Goal: Information Seeking & Learning: Learn about a topic

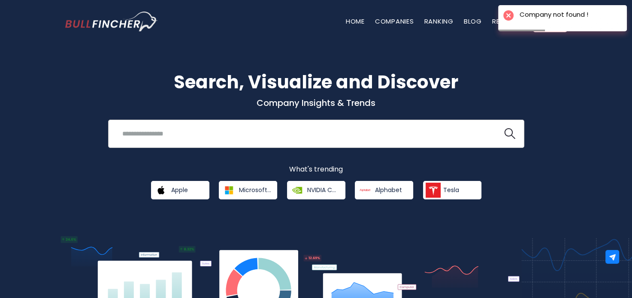
click at [363, 122] on div "Recent searches Trending searches Apple Overview" at bounding box center [316, 134] width 416 height 28
click at [362, 135] on input "search" at bounding box center [305, 134] width 377 height 16
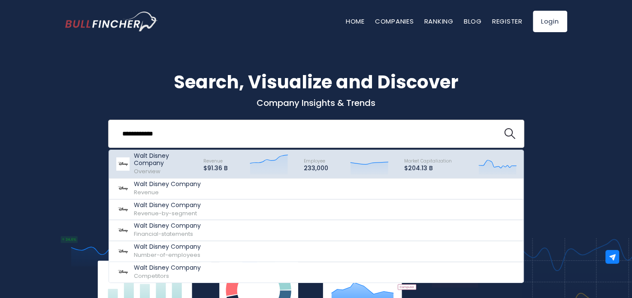
type input "**********"
click at [146, 165] on p "Walt Disney Company" at bounding box center [165, 159] width 62 height 15
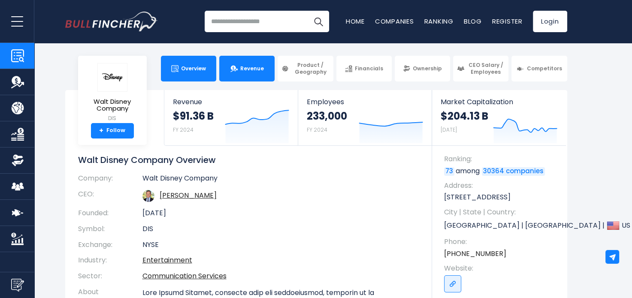
click at [250, 78] on link "Revenue" at bounding box center [246, 69] width 55 height 26
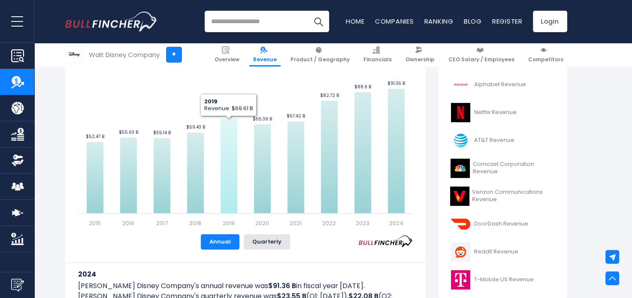
scroll to position [155, 0]
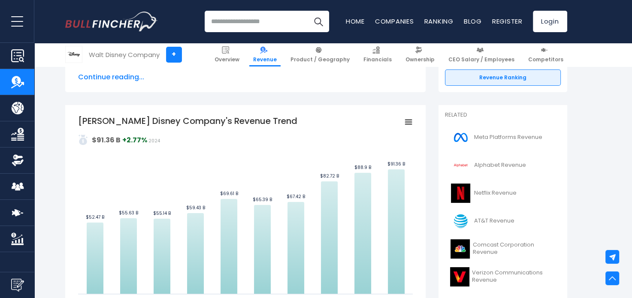
drag, startPoint x: 0, startPoint y: 0, endPoint x: 227, endPoint y: 90, distance: 244.2
click at [227, 90] on div "[PERSON_NAME] Disney Company's Revenue [PERSON_NAME] Disney Company's annual re…" at bounding box center [245, 47] width 360 height 89
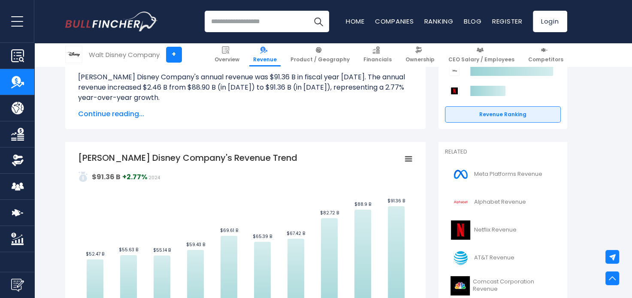
scroll to position [108, 0]
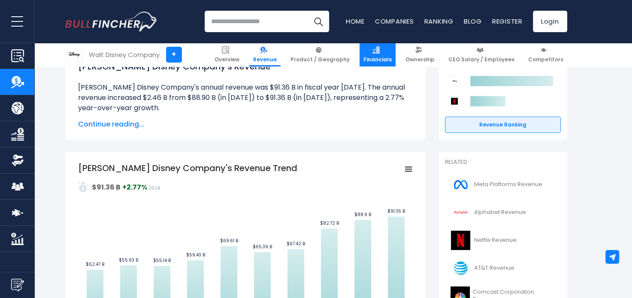
click at [384, 55] on link "Financials" at bounding box center [377, 55] width 36 height 24
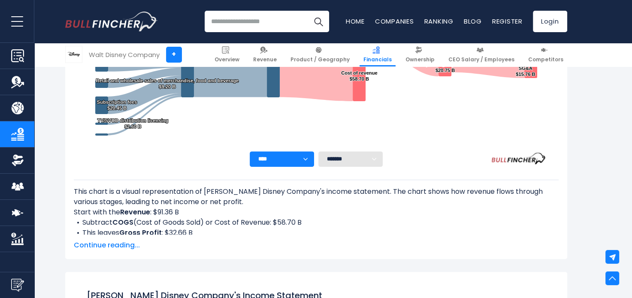
scroll to position [265, 0]
click at [115, 250] on span "Continue reading..." at bounding box center [316, 246] width 485 height 10
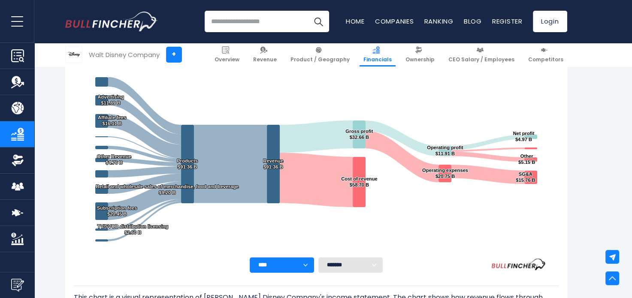
scroll to position [159, 0]
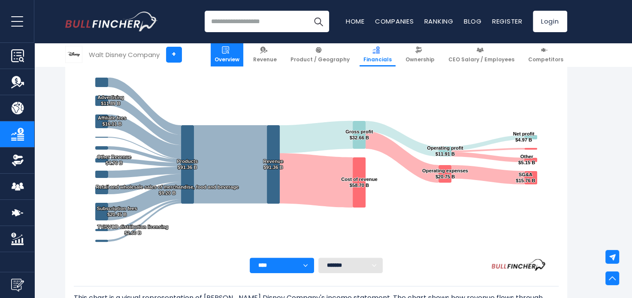
click at [238, 57] on span "Overview" at bounding box center [226, 59] width 25 height 7
